Goal: Register for event/course

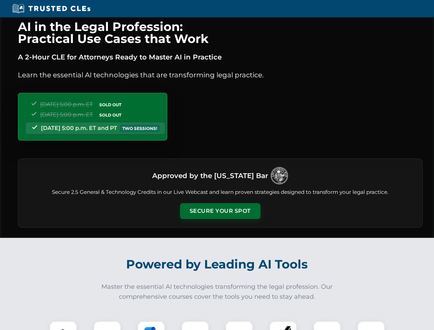
click at [220, 211] on button "Secure Your Spot" at bounding box center [220, 211] width 80 height 16
click at [63, 325] on img at bounding box center [63, 335] width 20 height 20
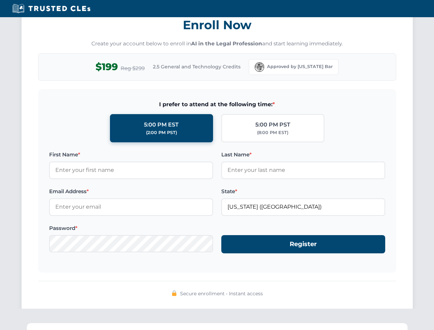
scroll to position [674, 0]
